Goal: Task Accomplishment & Management: Manage account settings

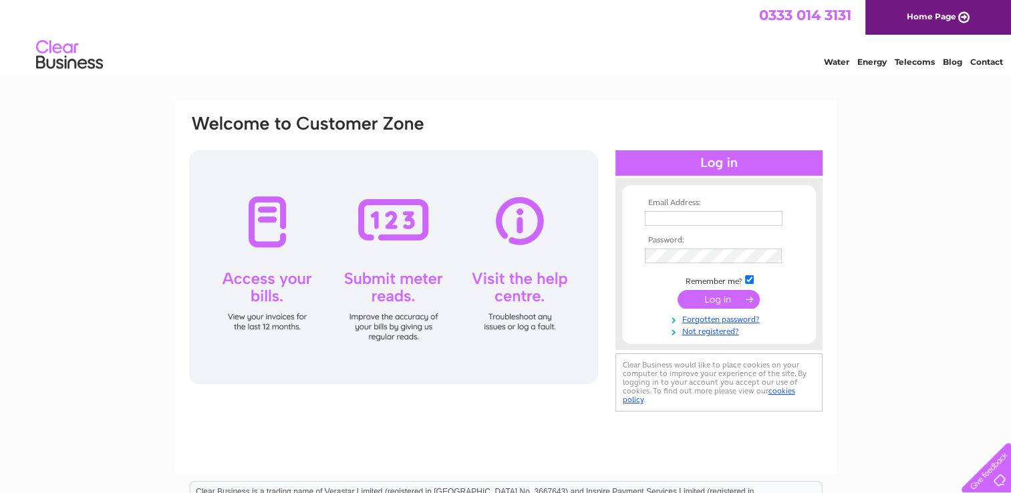
click at [674, 216] on input "text" at bounding box center [714, 218] width 138 height 15
type input "scottrobertson1970@hotmail.com"
click at [729, 297] on input "submit" at bounding box center [719, 300] width 82 height 19
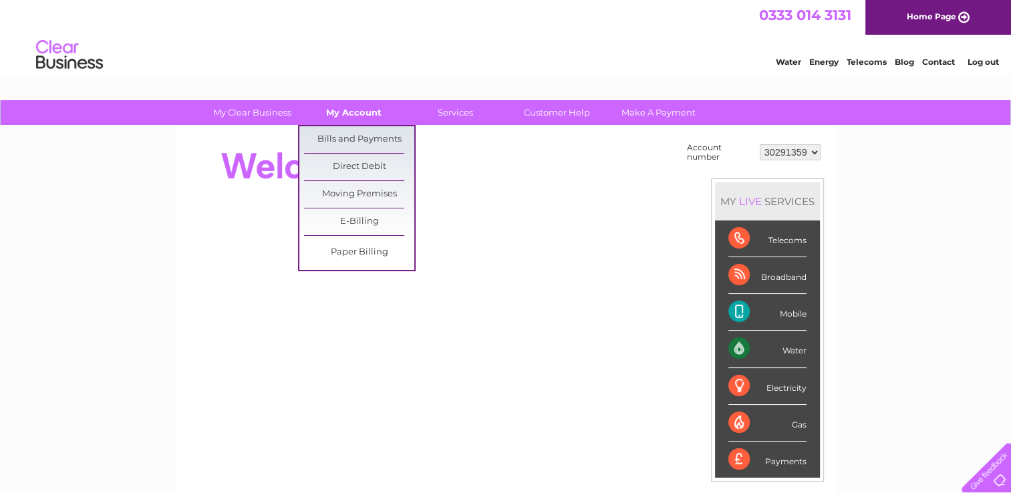
click at [357, 112] on link "My Account" at bounding box center [354, 112] width 110 height 25
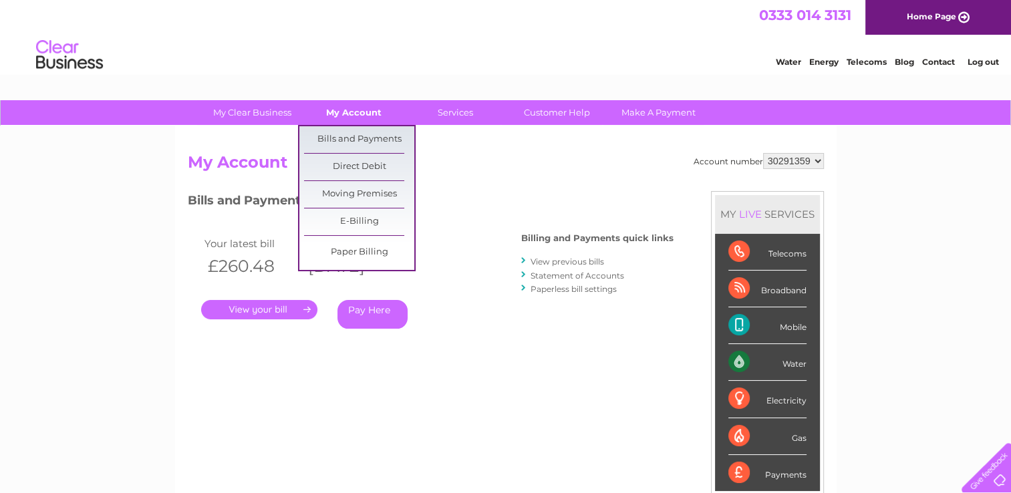
click at [363, 112] on link "My Account" at bounding box center [354, 112] width 110 height 25
click at [358, 132] on link "Bills and Payments" at bounding box center [359, 139] width 110 height 27
click at [356, 146] on link "Bills and Payments" at bounding box center [359, 139] width 110 height 27
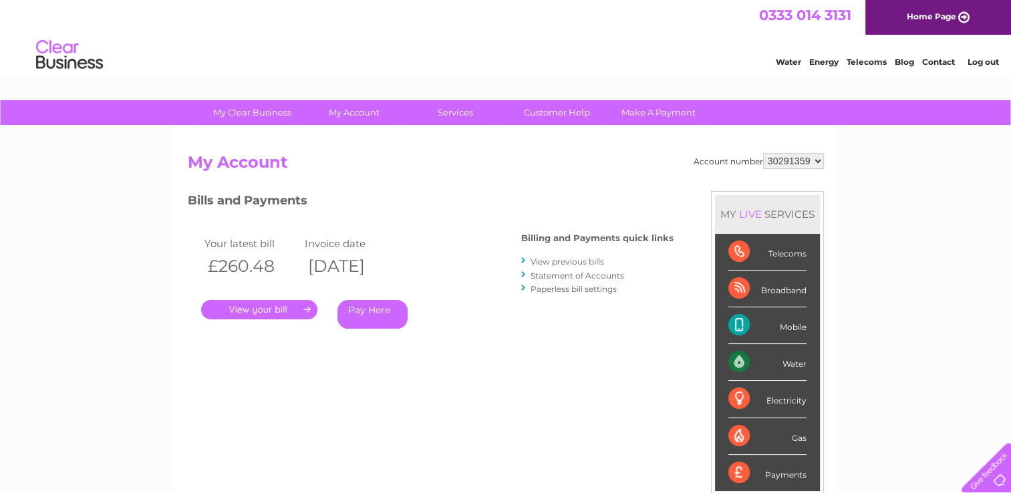
click at [265, 308] on link "." at bounding box center [259, 309] width 116 height 19
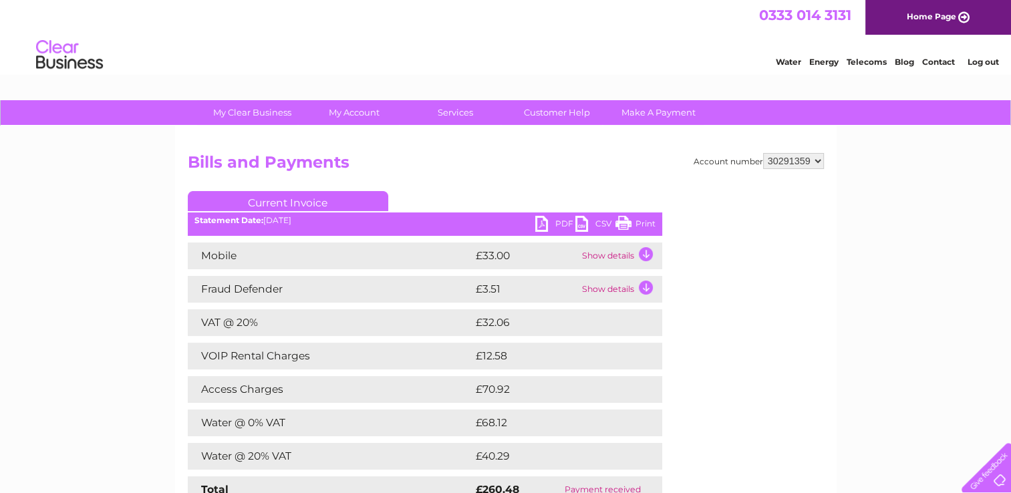
click at [550, 229] on link "PDF" at bounding box center [555, 225] width 40 height 19
